Goal: Information Seeking & Learning: Check status

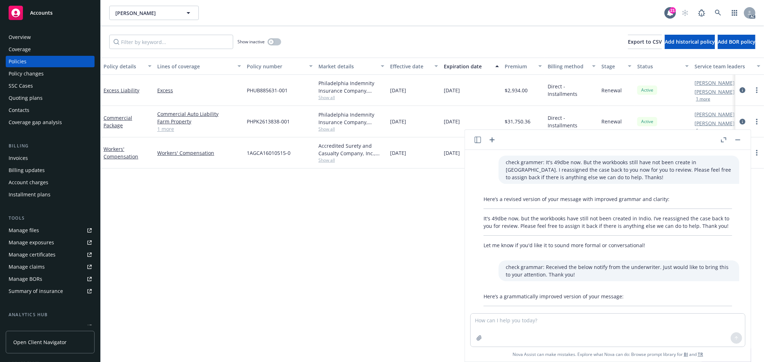
click at [409, 199] on div "Policy details Lines of coverage Policy number Market details Effective date Ex…" at bounding box center [432, 210] width 663 height 305
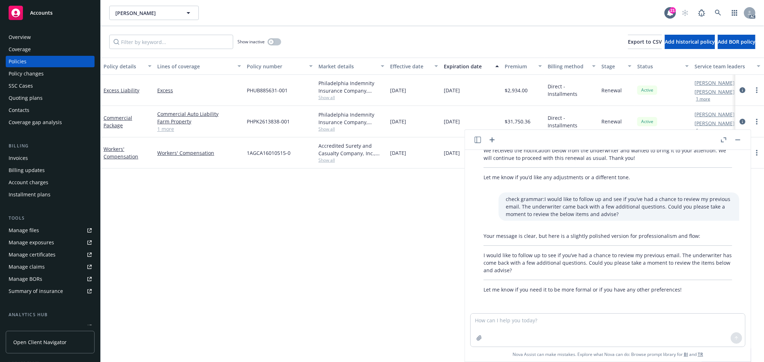
click at [739, 141] on button "button" at bounding box center [738, 140] width 9 height 9
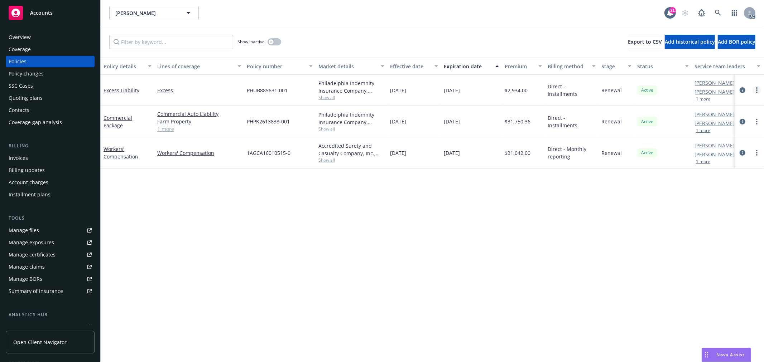
click at [758, 92] on link "more" at bounding box center [757, 90] width 9 height 9
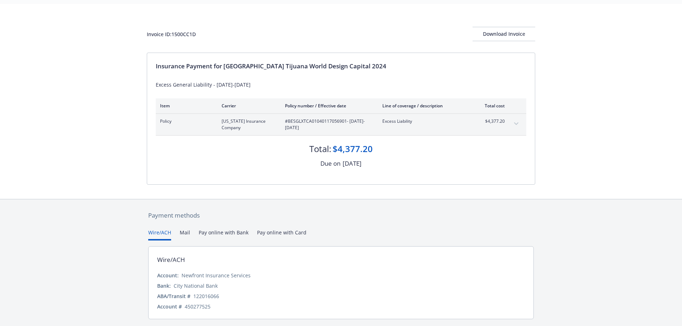
scroll to position [43, 0]
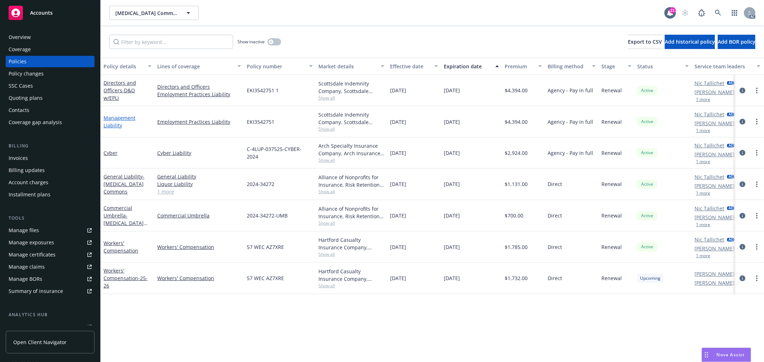
click at [116, 118] on link "Management Liability" at bounding box center [120, 122] width 32 height 14
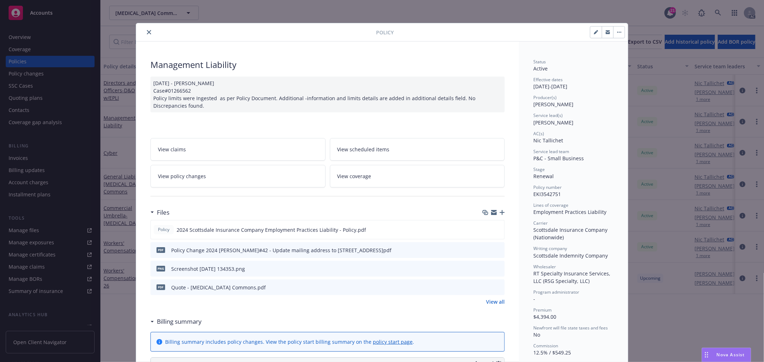
click at [214, 173] on link "View policy changes" at bounding box center [237, 176] width 175 height 23
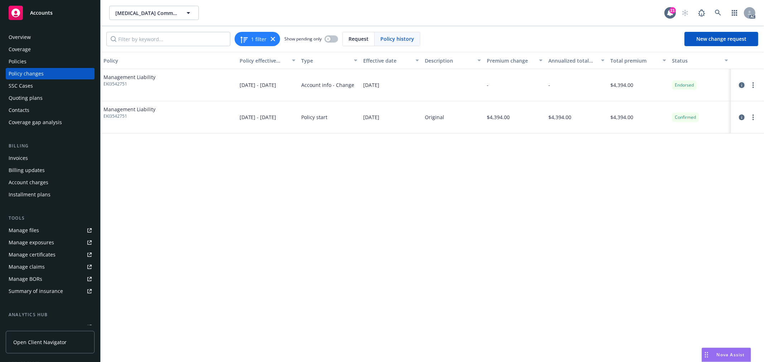
click at [741, 86] on icon "circleInformation" at bounding box center [742, 85] width 6 height 6
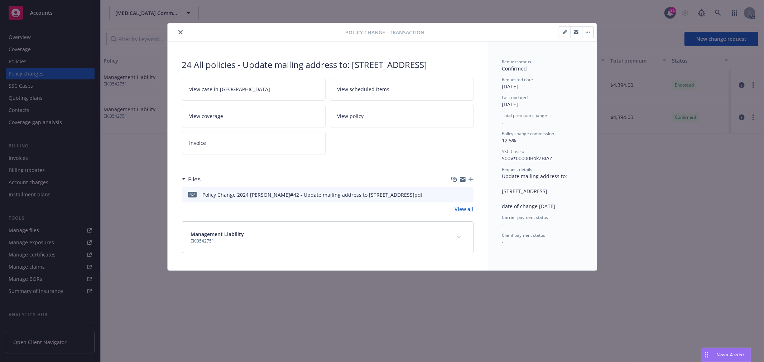
click at [466, 197] on icon "preview file" at bounding box center [466, 194] width 6 height 5
drag, startPoint x: 180, startPoint y: 32, endPoint x: 176, endPoint y: 33, distance: 4.0
click at [180, 32] on icon "close" at bounding box center [180, 32] width 4 height 4
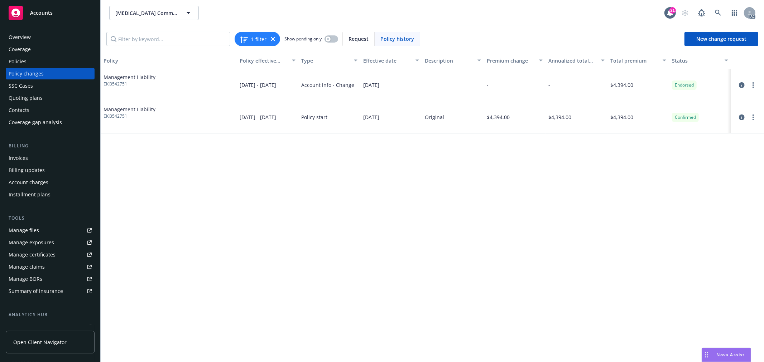
click at [33, 59] on div "Policies" at bounding box center [50, 61] width 83 height 11
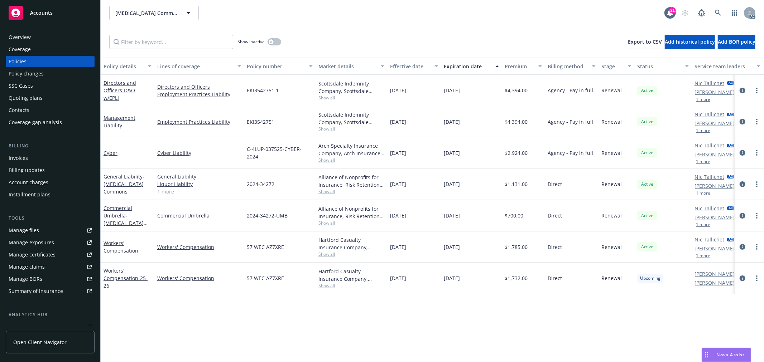
click at [112, 93] on div "Directors and Officers - D&O w/EPLI" at bounding box center [128, 90] width 48 height 23
click at [111, 90] on link "Directors and Officers - D&O w/EPLI" at bounding box center [120, 91] width 33 height 22
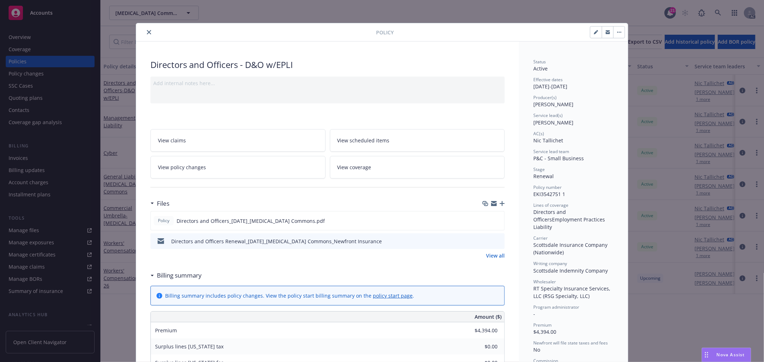
click at [207, 167] on link "View policy changes" at bounding box center [237, 167] width 175 height 23
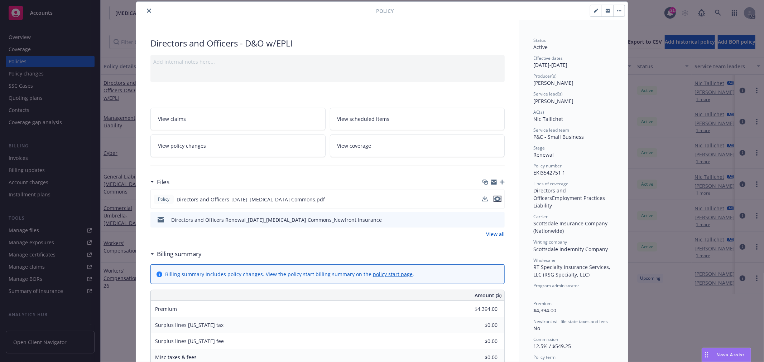
click at [494, 201] on icon "preview file" at bounding box center [497, 199] width 6 height 5
click at [148, 12] on icon "close" at bounding box center [149, 11] width 4 height 4
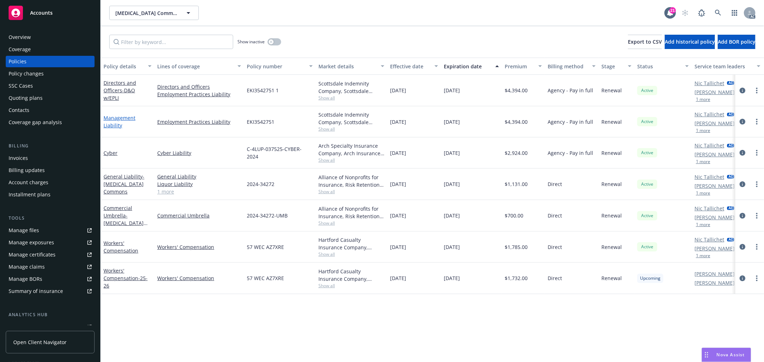
click at [113, 119] on link "Management Liability" at bounding box center [120, 122] width 32 height 14
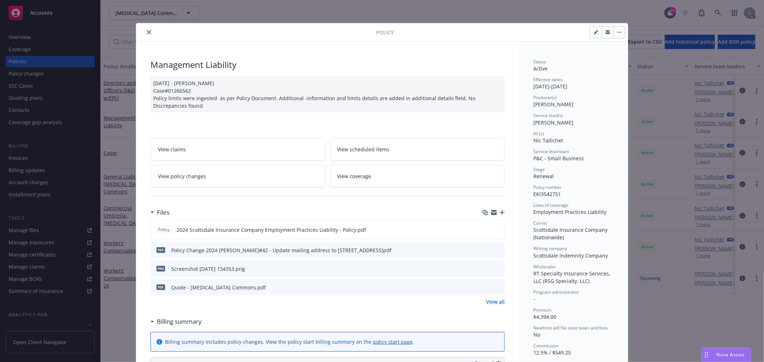
scroll to position [21, 0]
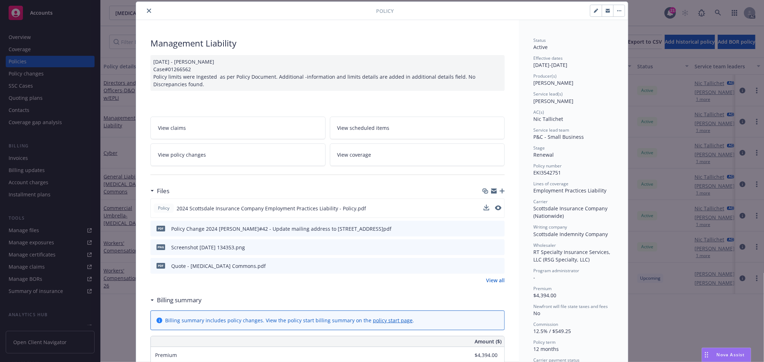
click at [489, 209] on div at bounding box center [493, 209] width 18 height 8
click at [494, 206] on icon "preview file" at bounding box center [497, 208] width 6 height 5
click at [251, 154] on link "View policy changes" at bounding box center [237, 155] width 175 height 23
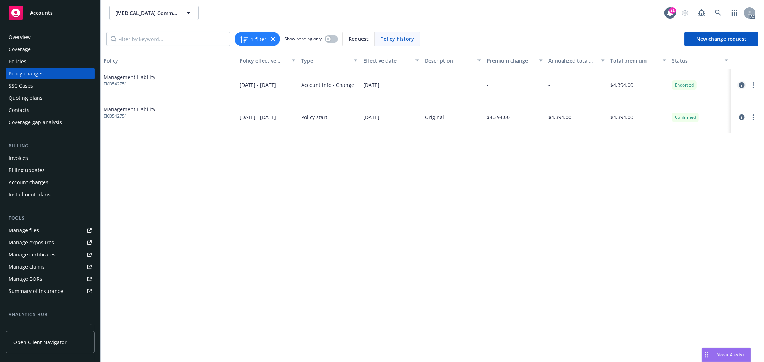
click at [742, 85] on icon "circleInformation" at bounding box center [742, 85] width 6 height 6
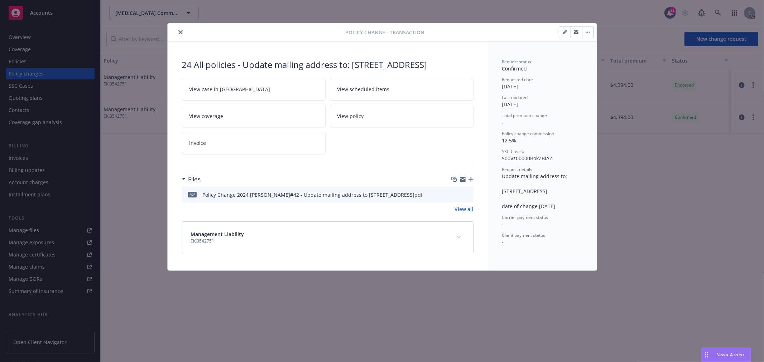
click at [179, 31] on icon "close" at bounding box center [180, 32] width 4 height 4
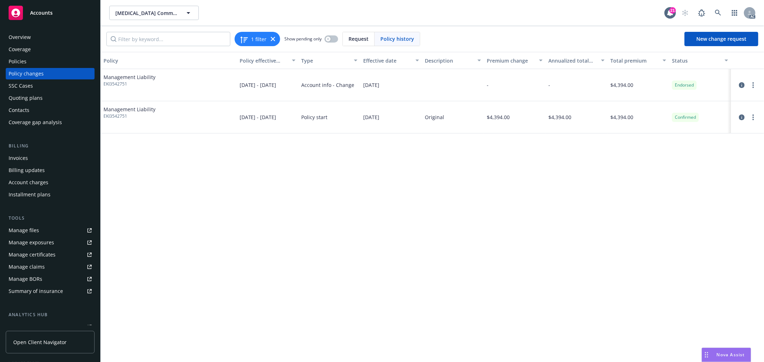
click at [26, 60] on div "Policies" at bounding box center [50, 61] width 83 height 11
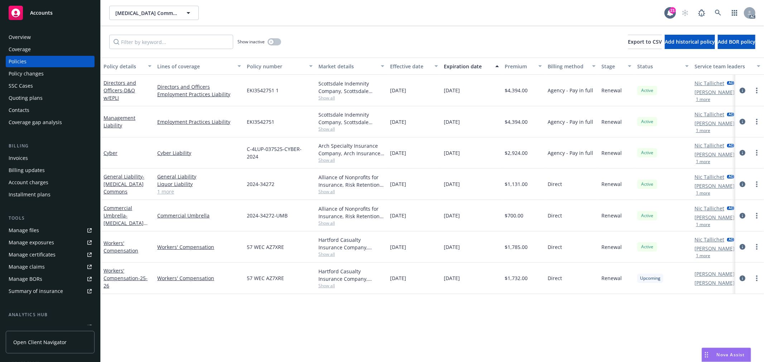
click at [727, 356] on span "Nova Assist" at bounding box center [731, 355] width 28 height 6
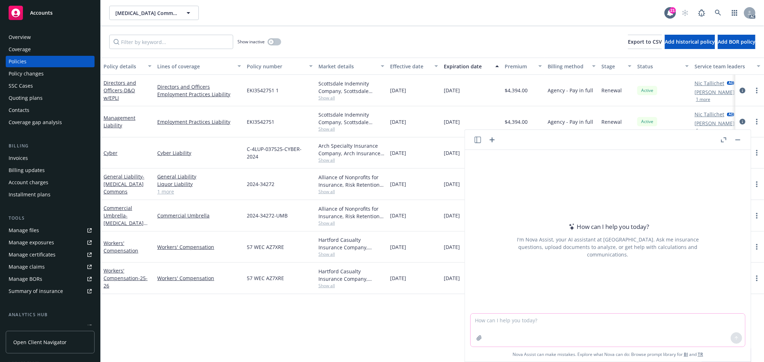
click at [692, 331] on textarea at bounding box center [608, 330] width 274 height 33
paste textarea "Nav list Management Liability and D&O separately, but the policy number are sam…"
type textarea "check grammar: Nav list Management Liability and D&O separately, but the policy…"
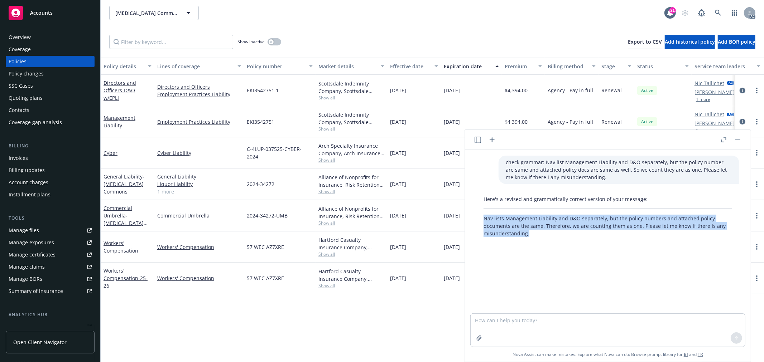
drag, startPoint x: 531, startPoint y: 234, endPoint x: 484, endPoint y: 217, distance: 50.3
click at [484, 217] on p "Nav lists Management Liability and D&O separately, but the policy numbers and a…" at bounding box center [608, 226] width 249 height 23
copy p "Nav lists Management Liability and D&O separately, but the policy numbers and a…"
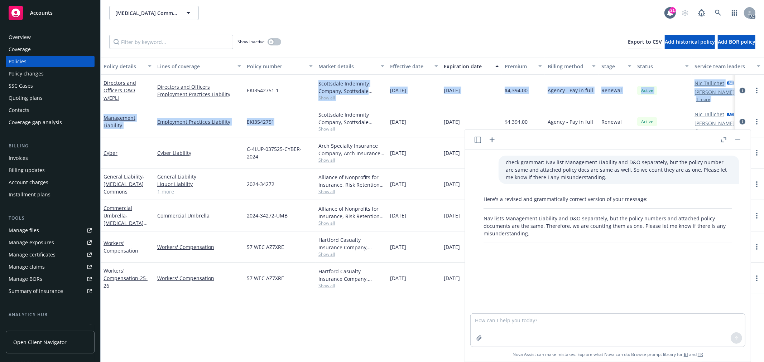
drag, startPoint x: 286, startPoint y: 94, endPoint x: 287, endPoint y: 120, distance: 25.5
click at [287, 120] on div "Directors and Officers - D&O w/EPLI Directors and Officers Employment Practices…" at bounding box center [446, 175] width 691 height 201
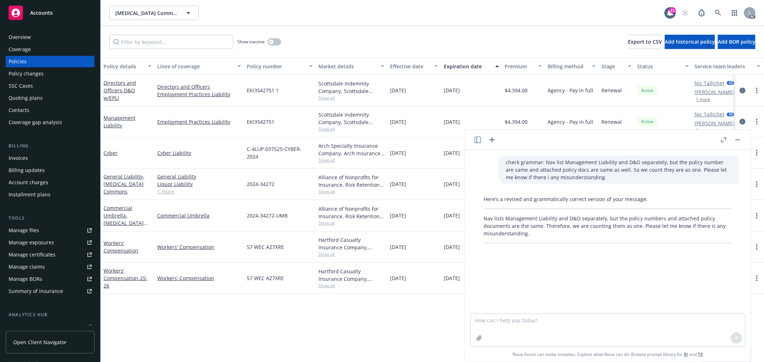
click at [349, 135] on div "Scottsdale Indemnity Company, Scottsdale Insurance Company (Nationwide), RT Spe…" at bounding box center [352, 121] width 72 height 31
click at [742, 139] on button at bounding box center [738, 140] width 9 height 9
click at [739, 141] on button "button" at bounding box center [738, 140] width 9 height 9
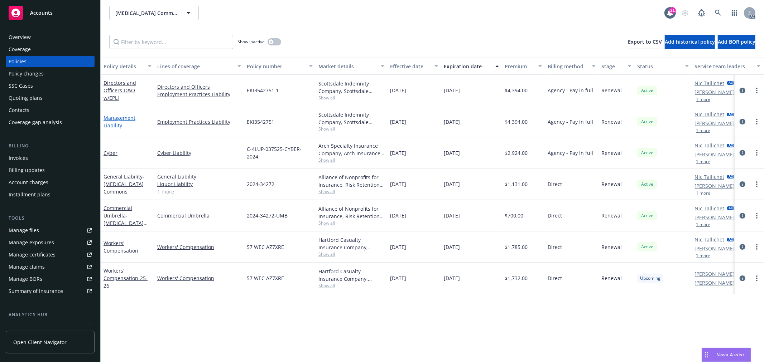
click at [121, 118] on link "Management Liability" at bounding box center [120, 122] width 32 height 14
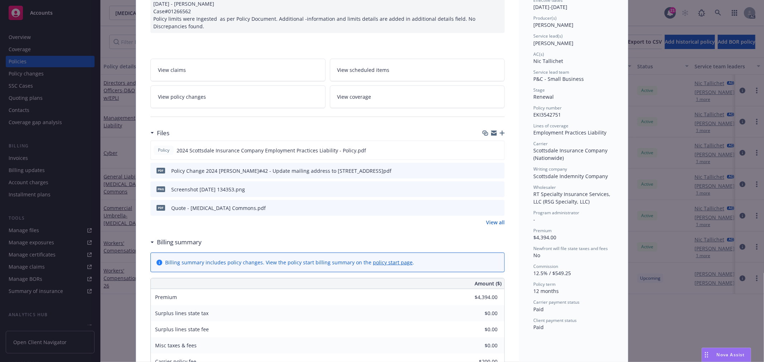
scroll to position [40, 0]
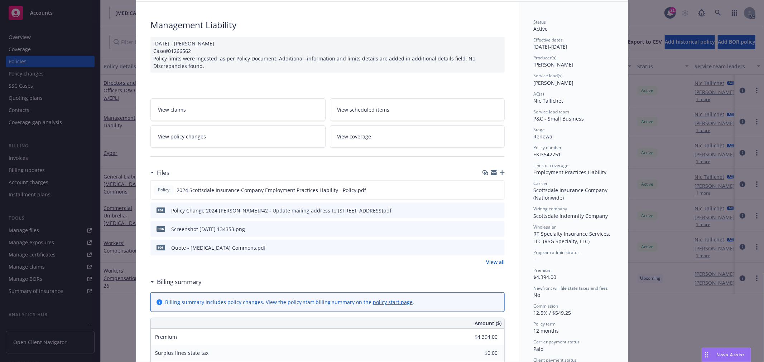
click at [495, 247] on icon "preview file" at bounding box center [498, 247] width 6 height 5
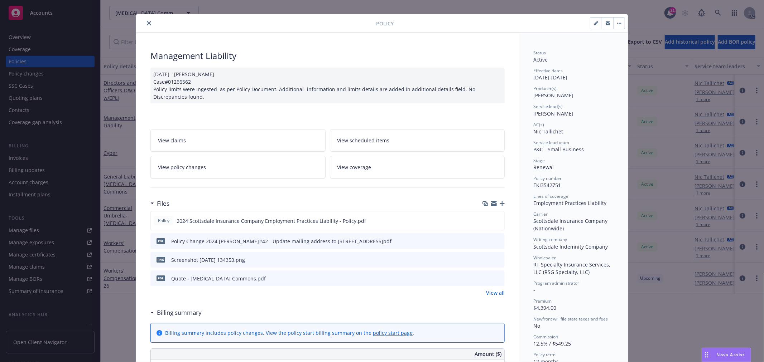
scroll to position [0, 0]
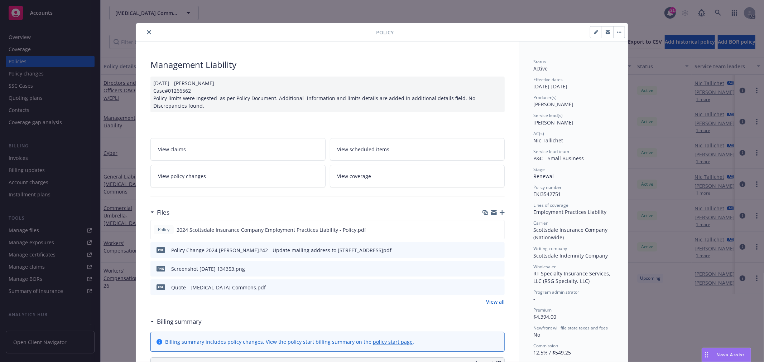
click at [145, 33] on button "close" at bounding box center [149, 32] width 9 height 9
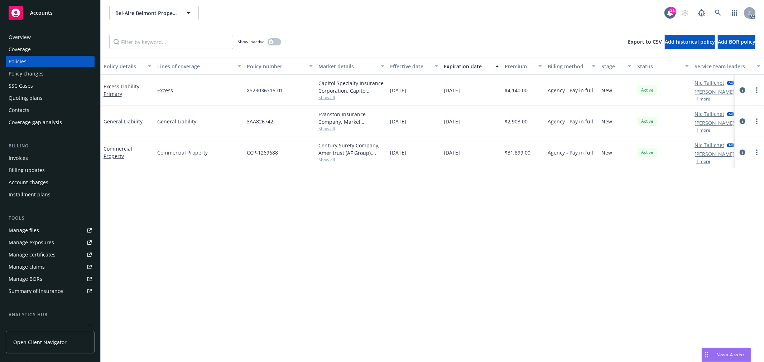
click at [704, 99] on button "1 more" at bounding box center [703, 99] width 14 height 4
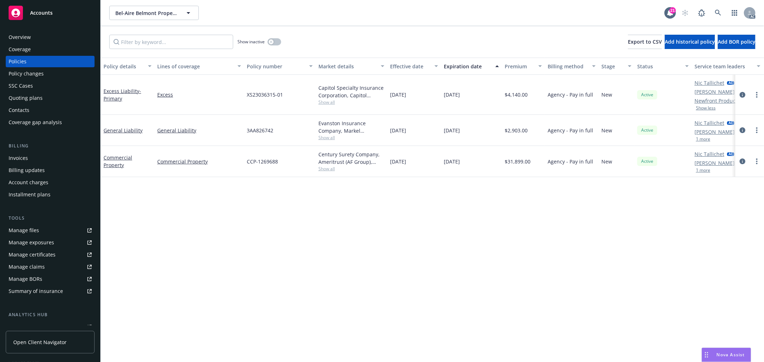
click at [702, 139] on button "1 more" at bounding box center [703, 139] width 14 height 4
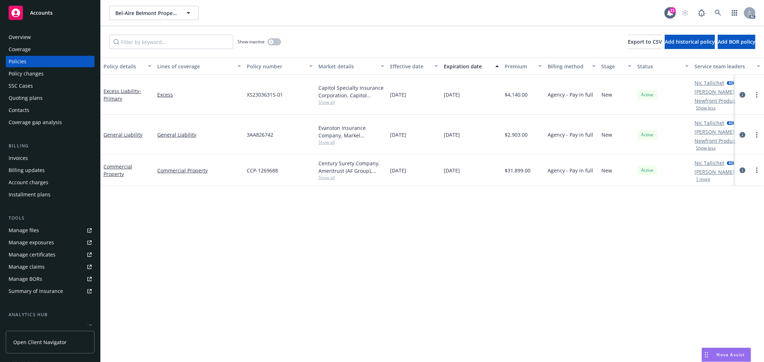
click at [702, 180] on button "1 more" at bounding box center [703, 179] width 14 height 4
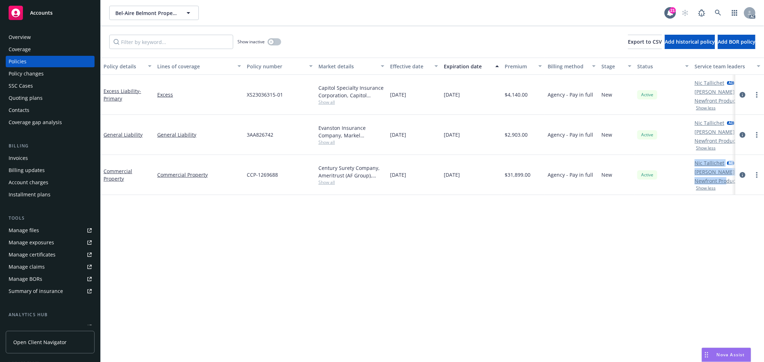
drag, startPoint x: 696, startPoint y: 182, endPoint x: 726, endPoint y: 182, distance: 30.1
click at [726, 182] on div "Commercial Property Commercial Property CCP-1269688 Century Surety Company, Ame…" at bounding box center [446, 175] width 691 height 40
click at [727, 195] on div "Policy details Lines of coverage Policy number Market details Effective date Ex…" at bounding box center [432, 210] width 663 height 305
drag, startPoint x: 691, startPoint y: 181, endPoint x: 732, endPoint y: 185, distance: 41.3
click at [737, 184] on div "Commercial Property Commercial Property CCP-1269688 Century Surety Company, Ame…" at bounding box center [446, 175] width 691 height 40
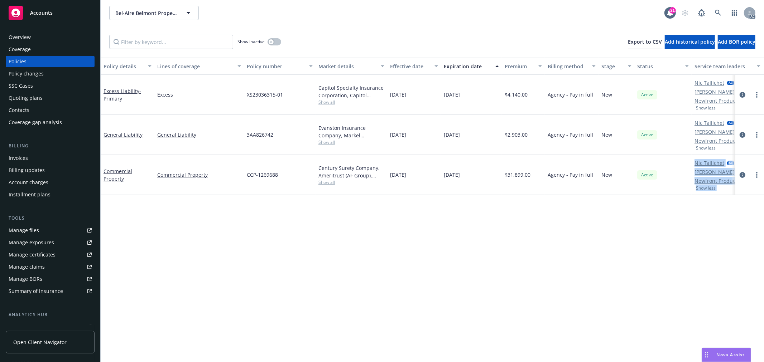
click at [729, 187] on div "Show less" at bounding box center [723, 188] width 56 height 4
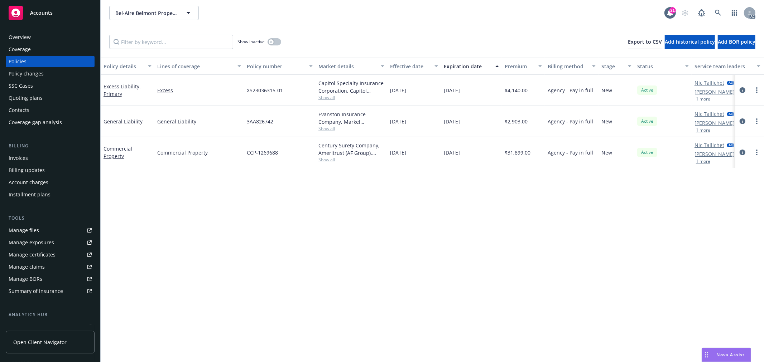
click at [724, 351] on div "Nova Assist" at bounding box center [726, 356] width 49 height 14
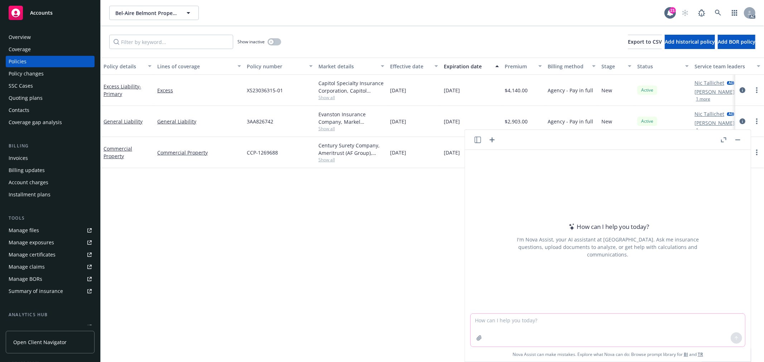
click at [592, 331] on textarea at bounding box center [608, 330] width 274 height 33
paste textarea "#1191 – 1961 #1203 – 1968 Wiring 2020 Roofing 2023 Plumbing 2024 Heating 2023"
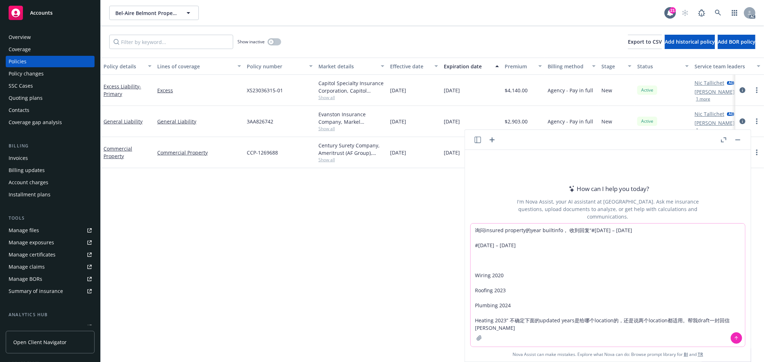
type textarea "询问insured property的year builtinfo， 收到回复“#1191 – 1961 #1203 – 1968 Wiring 2020 R…"
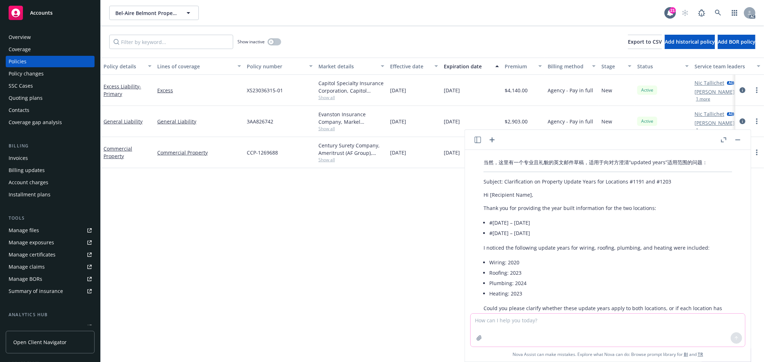
scroll to position [91, 0]
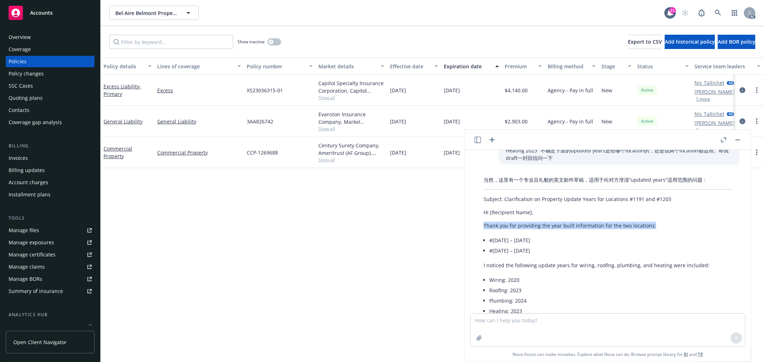
drag, startPoint x: 483, startPoint y: 225, endPoint x: 651, endPoint y: 227, distance: 168.0
click at [651, 227] on div "当然，这里有一个专业且礼貌的英文邮件草稿，适用于向对方澄清“updated years”适用范围的问题： Subject: Clarification on …" at bounding box center [607, 294] width 263 height 243
copy p "Thank you for providing the year built information for the two locations:"
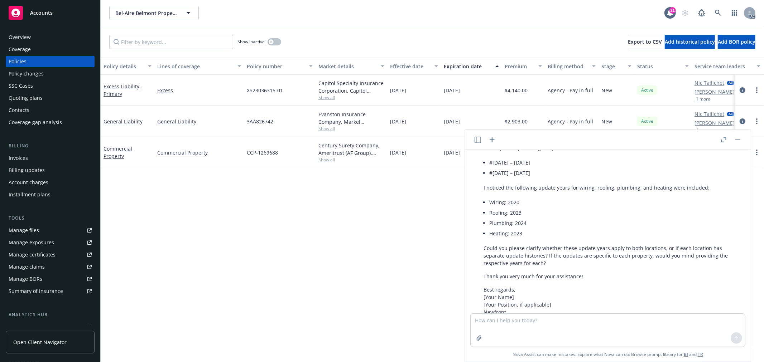
scroll to position [211, 0]
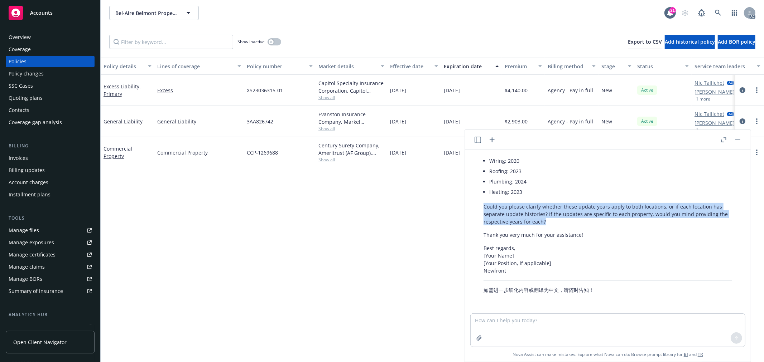
drag, startPoint x: 483, startPoint y: 205, endPoint x: 363, endPoint y: 97, distance: 161.3
click at [548, 221] on div "当然，这里有一个专业且礼貌的英文邮件草稿，适用于向对方澄清“updated years”适用范围的问题： Subject: Clarification on …" at bounding box center [607, 175] width 263 height 243
copy p "Could you please clarify whether these update years apply to both locations, or…"
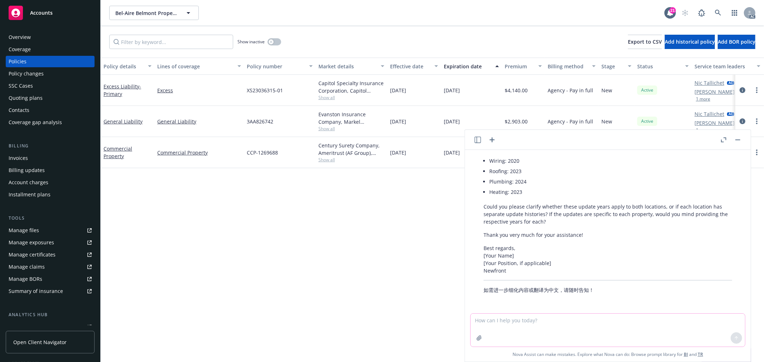
click at [521, 329] on textarea at bounding box center [608, 330] width 274 height 33
type textarea "简化一下"
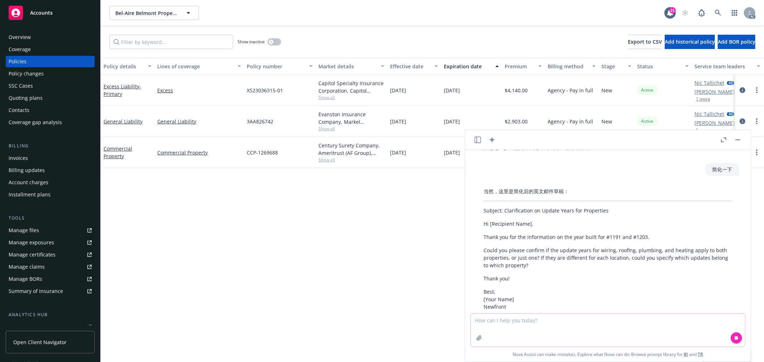
scroll to position [370, 0]
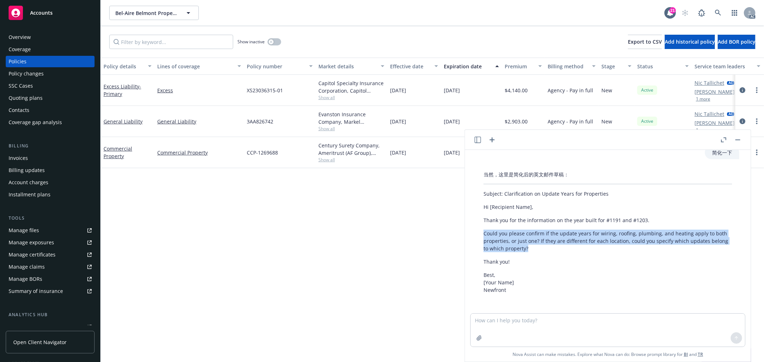
drag, startPoint x: 534, startPoint y: 246, endPoint x: 482, endPoint y: 232, distance: 53.8
click at [482, 232] on div "当然，这里是简化后的英文邮件草稿： Subject: Clarification on Update Years for Properties Hi [Rec…" at bounding box center [607, 232] width 263 height 129
copy p "Could you please confirm if the update years for wiring, roofing, plumbing, and…"
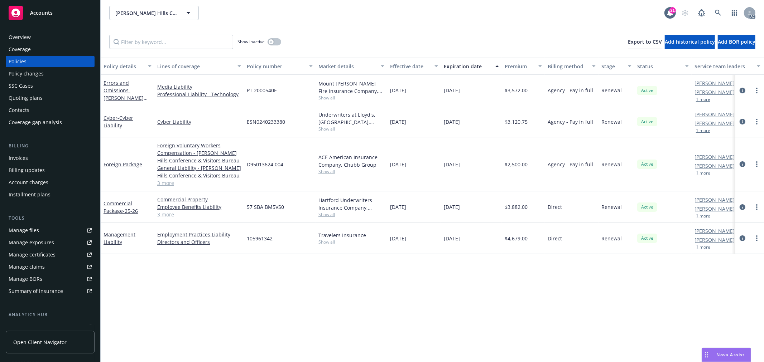
click at [119, 86] on div "Errors and Omissions - BEVERLY HILLS CONFERENCE & VISITORS BUREAU" at bounding box center [128, 90] width 48 height 23
click at [113, 86] on div "Errors and Omissions - BEVERLY HILLS CONFERENCE & VISITORS BUREAU" at bounding box center [128, 90] width 48 height 23
click at [114, 90] on link "Errors and Omissions - BEVERLY HILLS CONFERENCE & VISITORS BUREAU" at bounding box center [128, 98] width 48 height 37
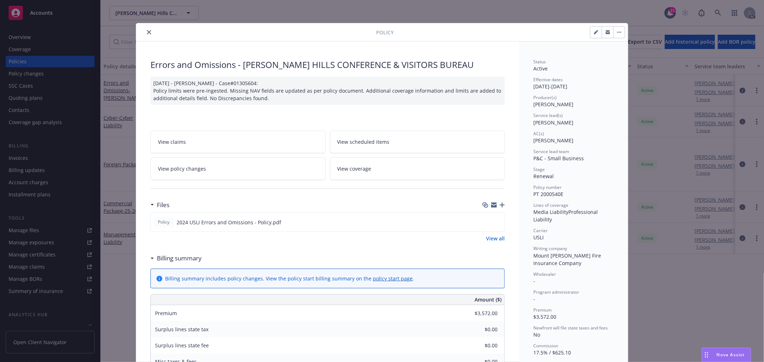
click at [244, 169] on link "View policy changes" at bounding box center [237, 169] width 175 height 23
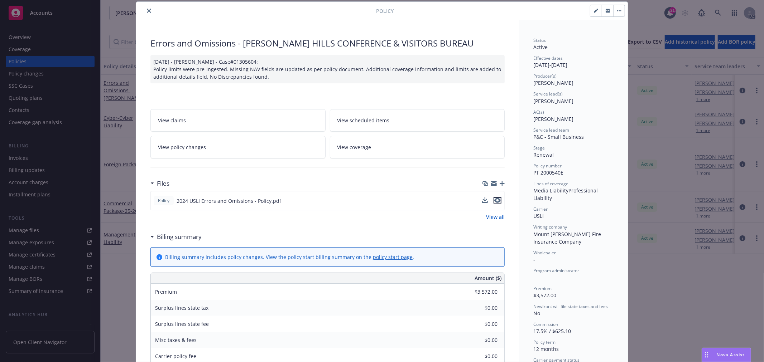
click at [494, 201] on icon "preview file" at bounding box center [497, 200] width 6 height 5
